Goal: Navigation & Orientation: Find specific page/section

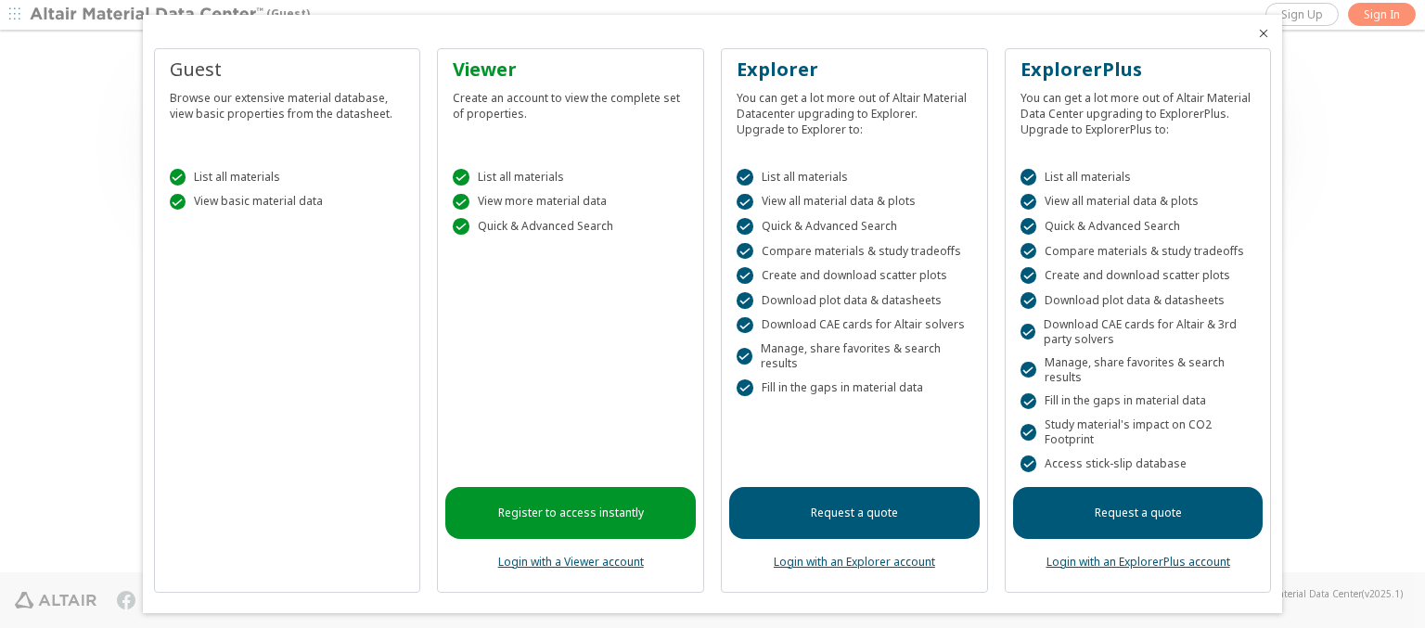
click at [1256, 33] on icon "Close" at bounding box center [1263, 33] width 15 height 15
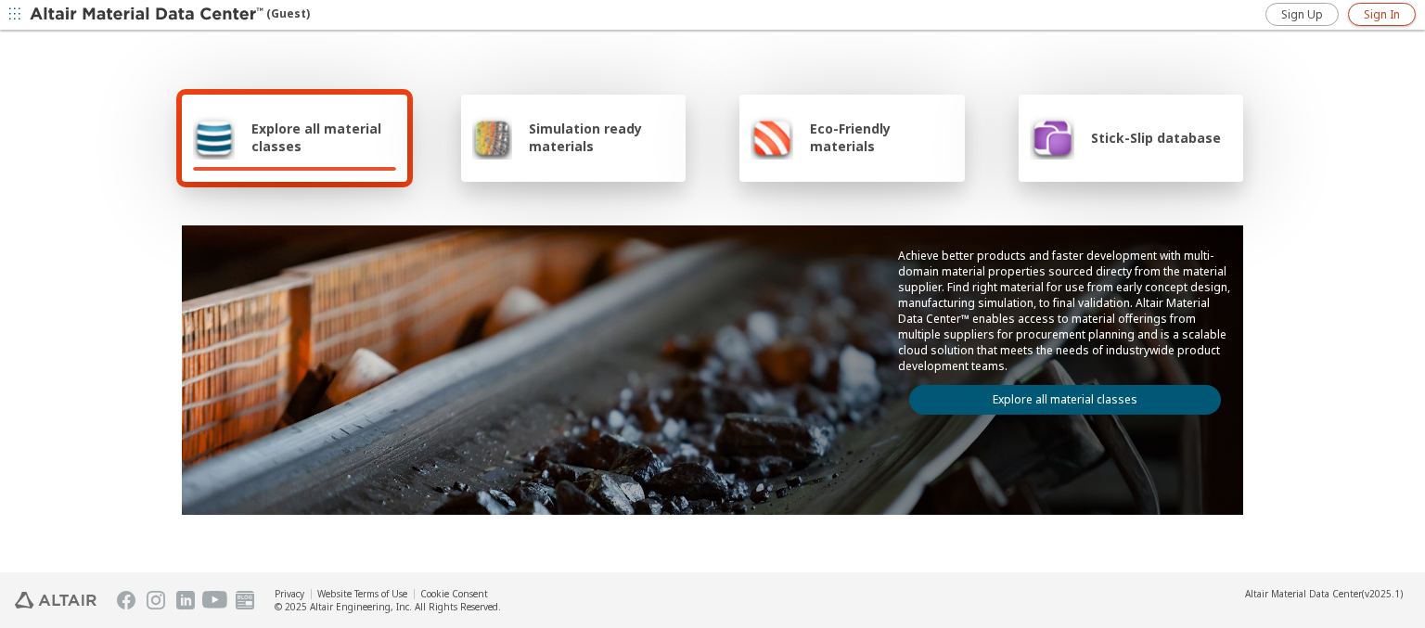
click at [1382, 14] on span "Sign In" at bounding box center [1382, 14] width 36 height 15
click at [148, 15] on img at bounding box center [148, 15] width 237 height 19
click at [316, 137] on span "Explore all material classes" at bounding box center [323, 137] width 145 height 35
click at [1058, 395] on link "Explore all material classes" at bounding box center [1065, 400] width 312 height 30
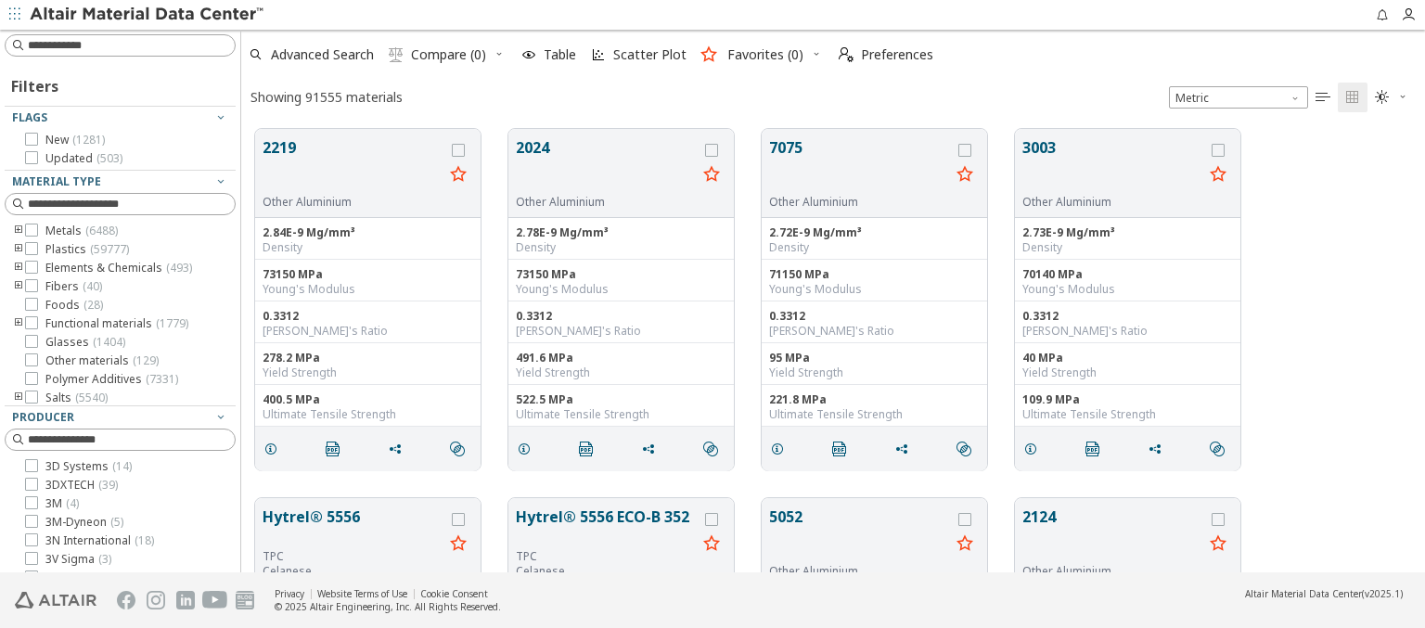
scroll to position [444, 1169]
click at [881, 55] on span "Preferences" at bounding box center [897, 54] width 72 height 13
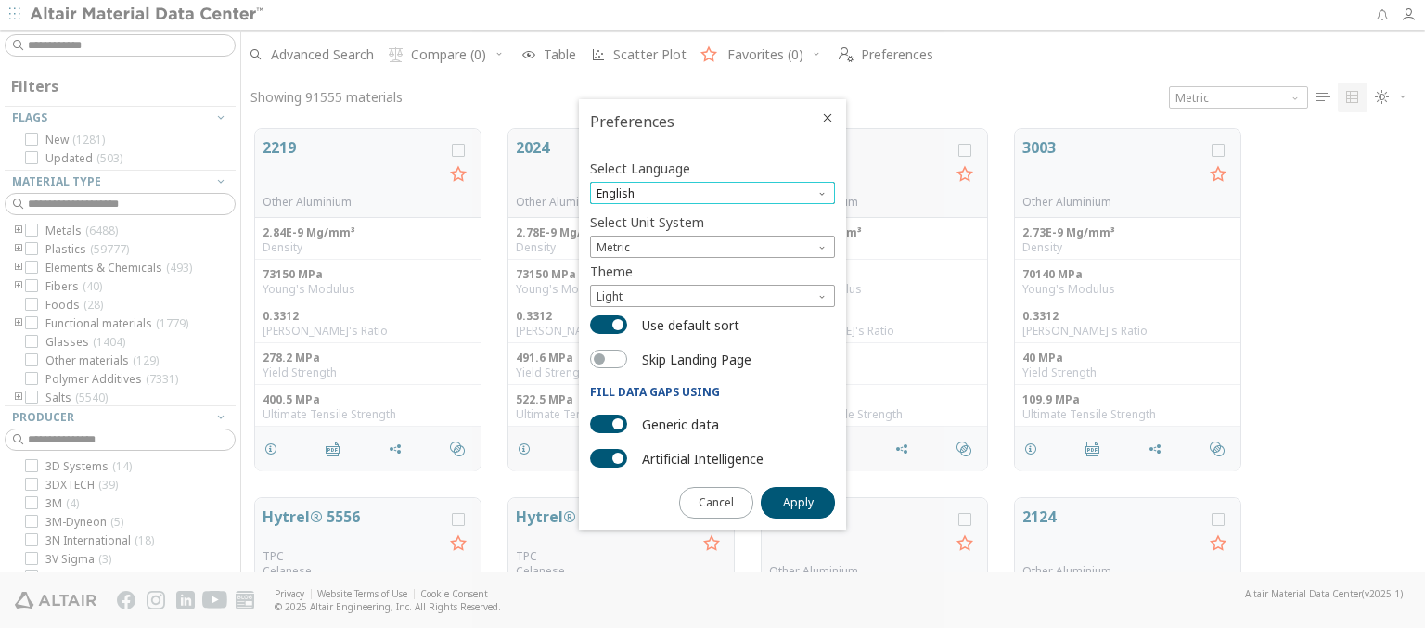
click at [713, 193] on span "English" at bounding box center [712, 193] width 245 height 22
click at [713, 238] on span "Deutsch" at bounding box center [713, 239] width 230 height 13
click at [798, 501] on span "Apply" at bounding box center [798, 502] width 31 height 15
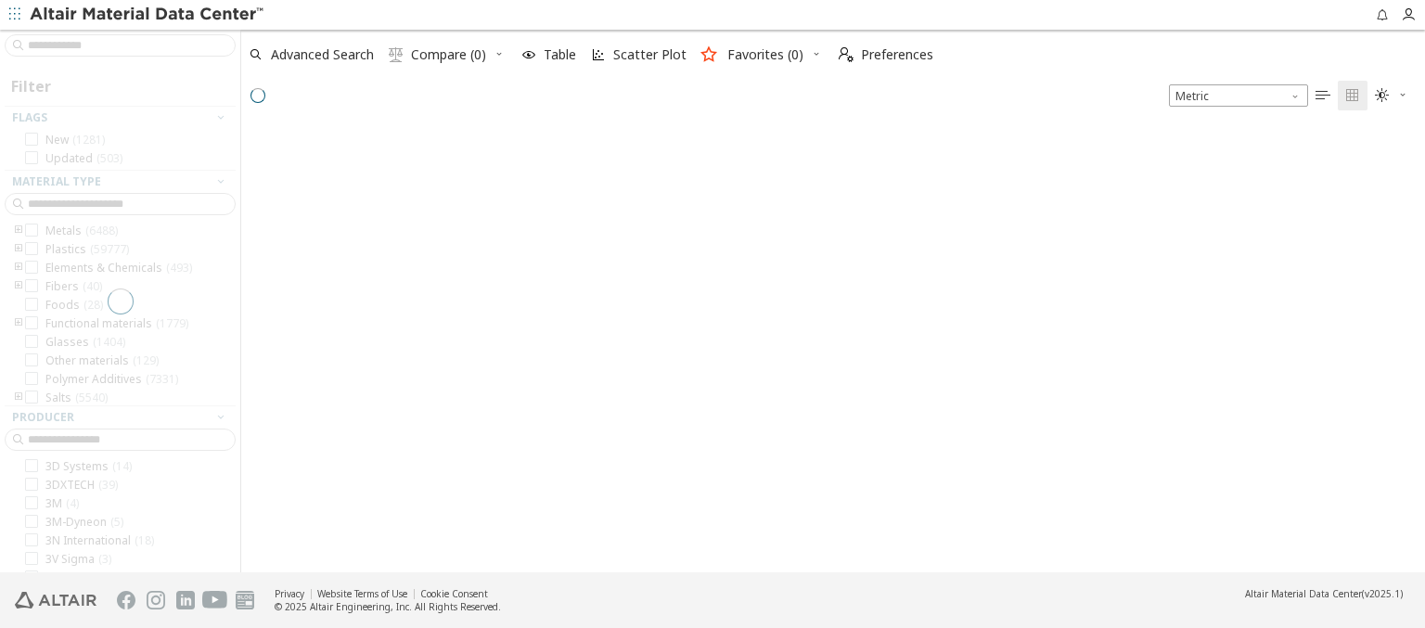
scroll to position [446, 1169]
type input "*******"
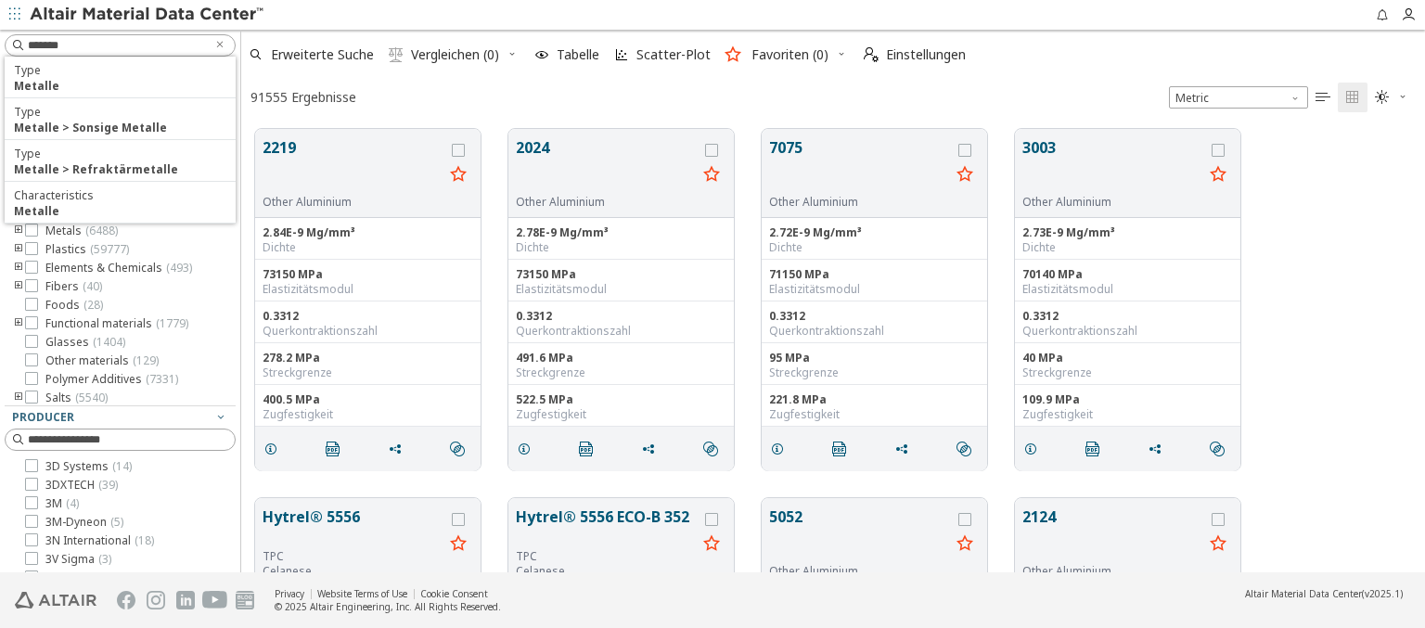
scroll to position [444, 1169]
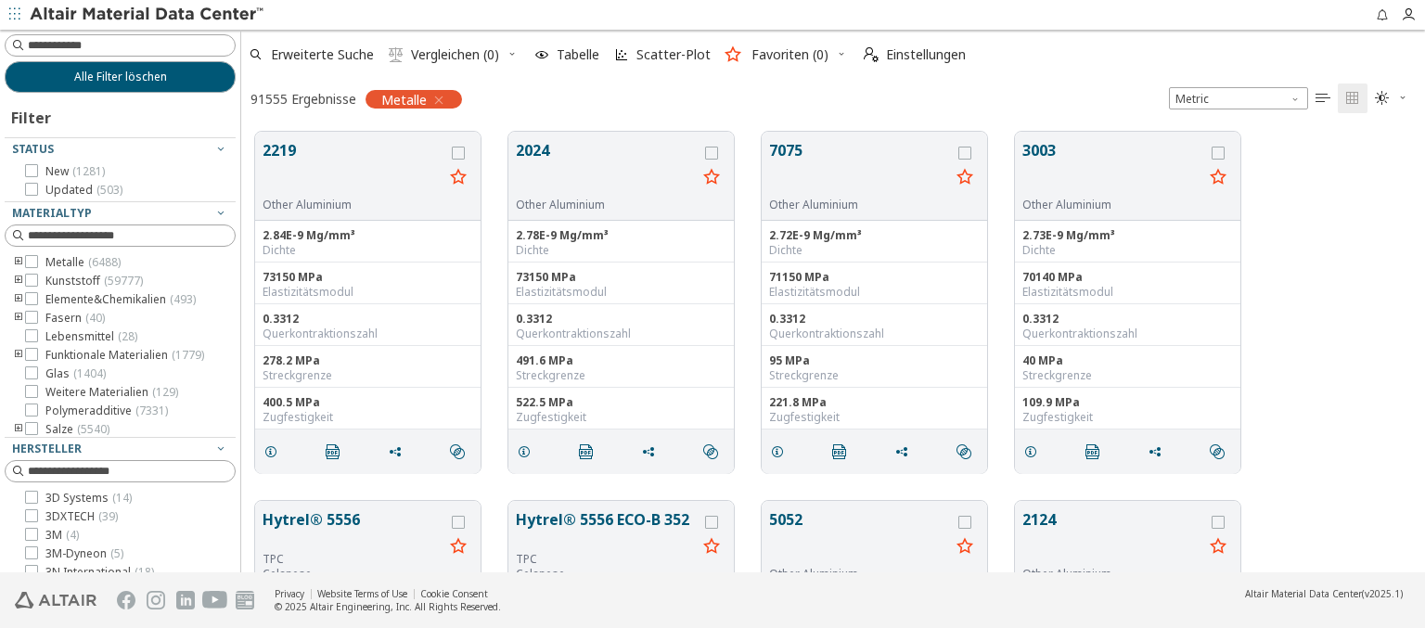
scroll to position [441, 1169]
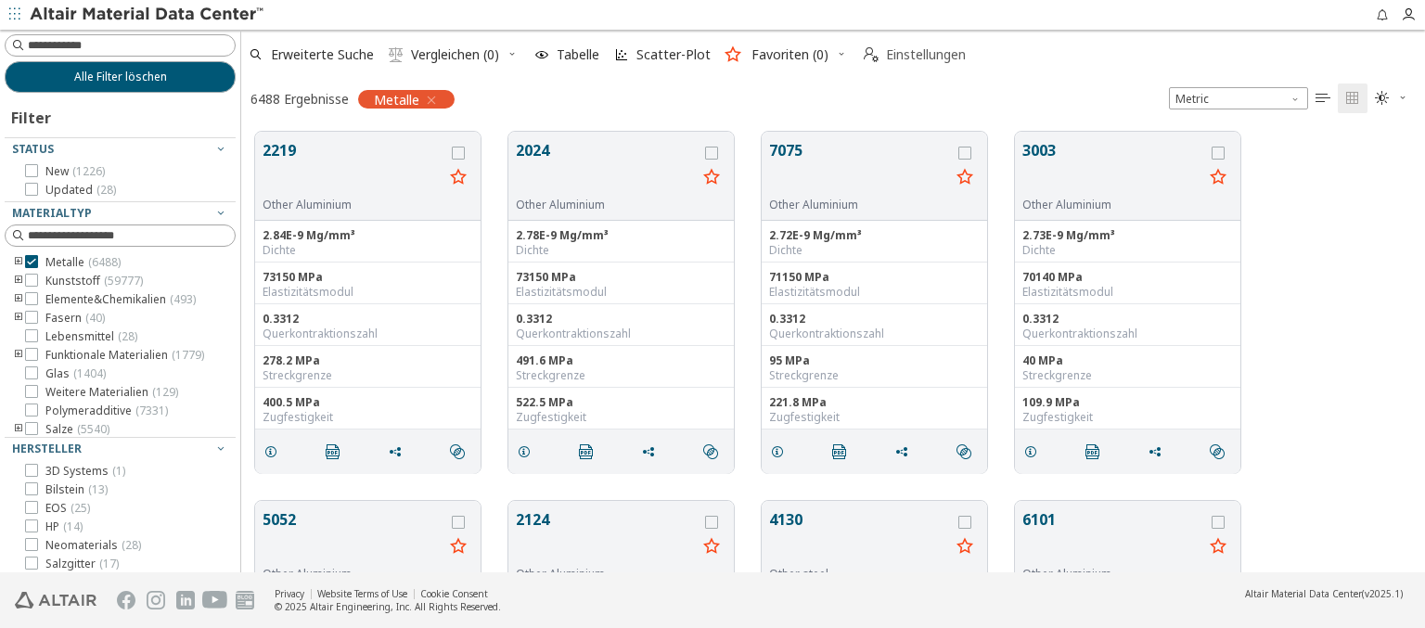
click at [914, 55] on span "Einstellungen" at bounding box center [926, 54] width 80 height 13
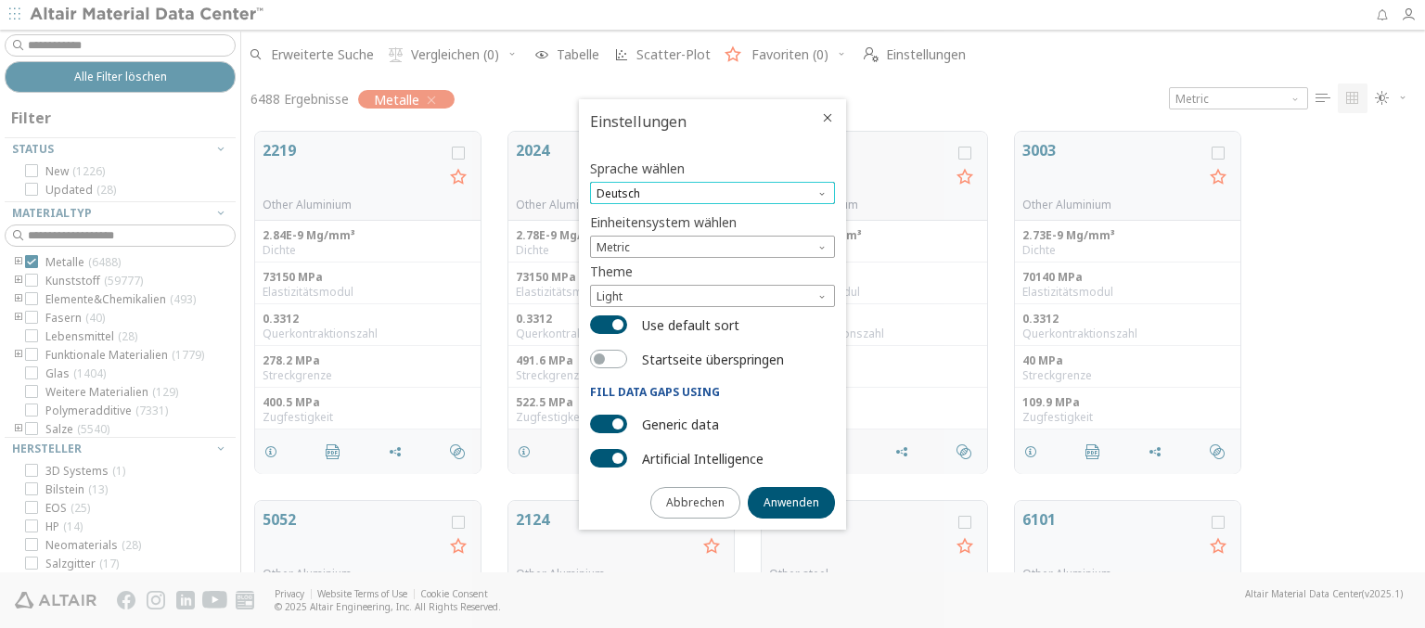
click at [713, 193] on span "Deutsch" at bounding box center [712, 193] width 245 height 22
click at [713, 216] on span "English" at bounding box center [713, 217] width 230 height 13
click at [791, 501] on span "Anwenden" at bounding box center [792, 502] width 56 height 15
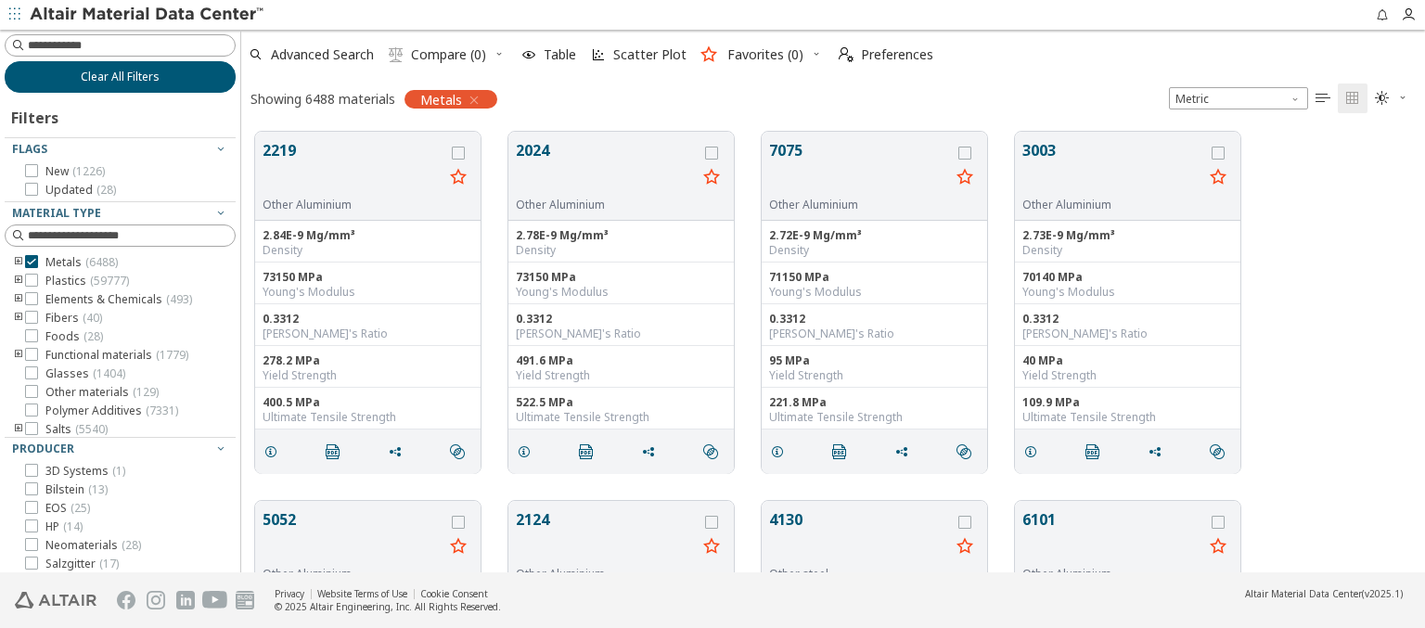
click at [113, 76] on span "Clear All Filters" at bounding box center [120, 77] width 79 height 15
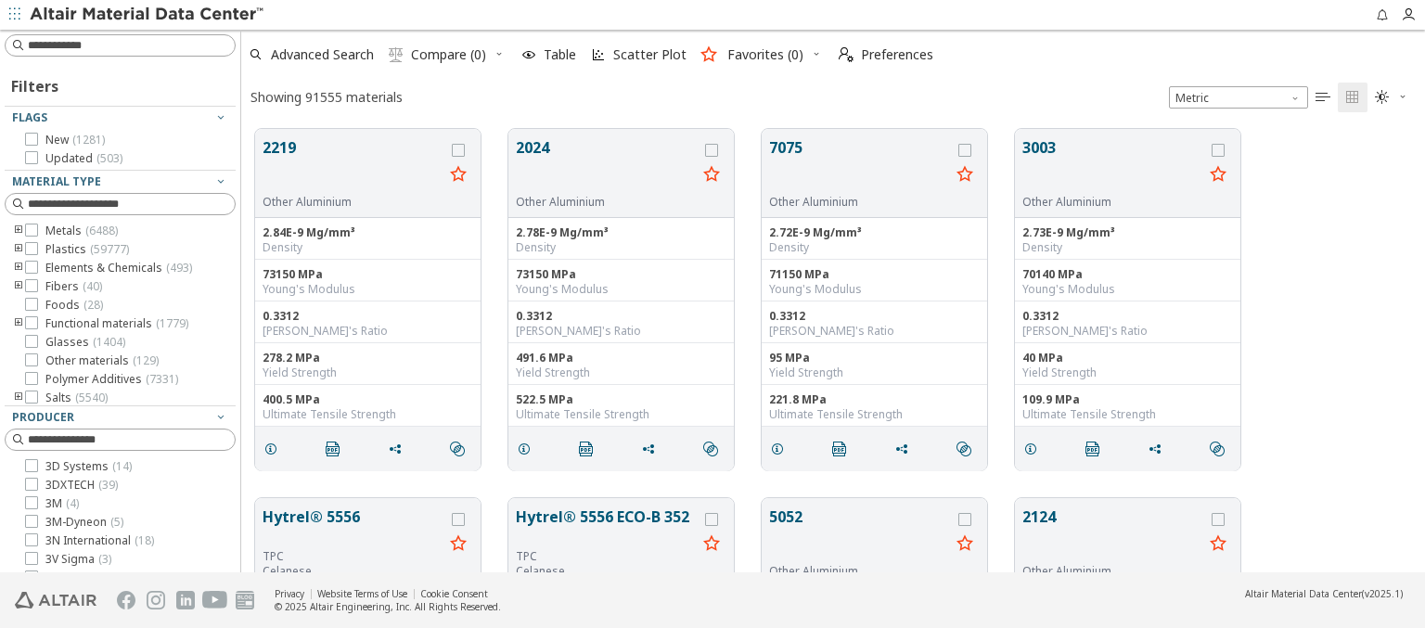
scroll to position [444, 1169]
click at [148, 15] on img at bounding box center [148, 15] width 237 height 19
